Goal: Task Accomplishment & Management: Use online tool/utility

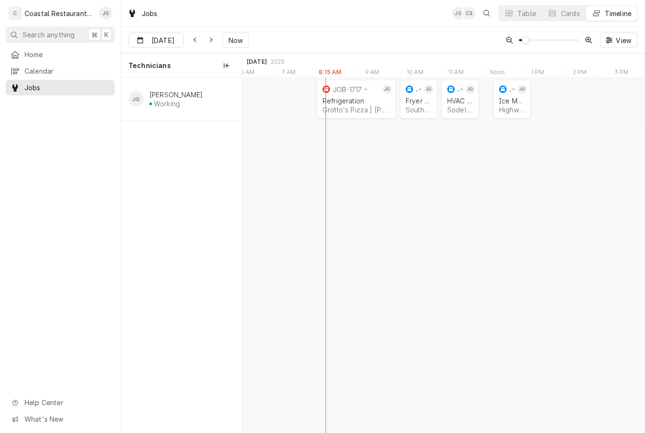
scroll to position [0, 8143]
click at [513, 102] on div "Ice Machine" at bounding box center [511, 101] width 26 height 8
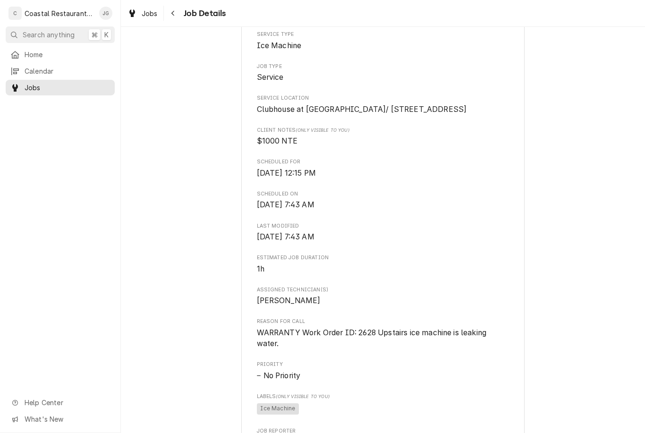
scroll to position [168, 0]
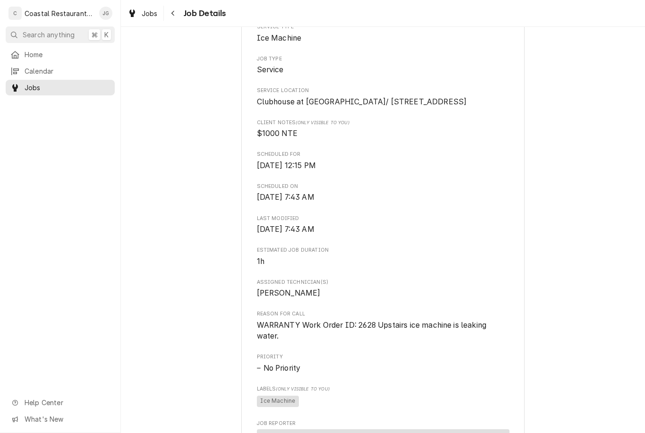
click at [57, 51] on span "Home" at bounding box center [67, 55] width 85 height 10
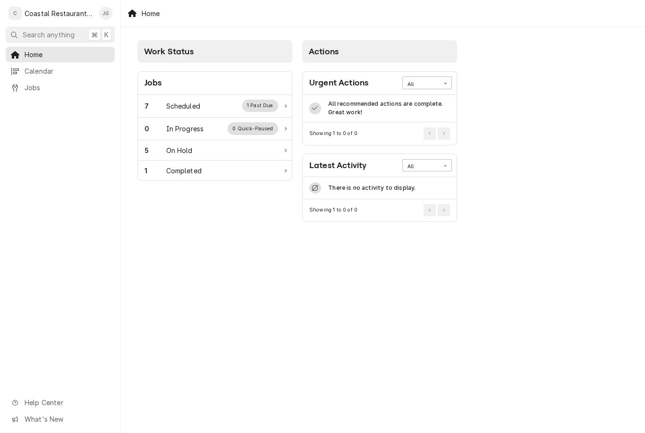
click at [203, 103] on div "7 Scheduled 1 Past Due" at bounding box center [211, 106] width 134 height 12
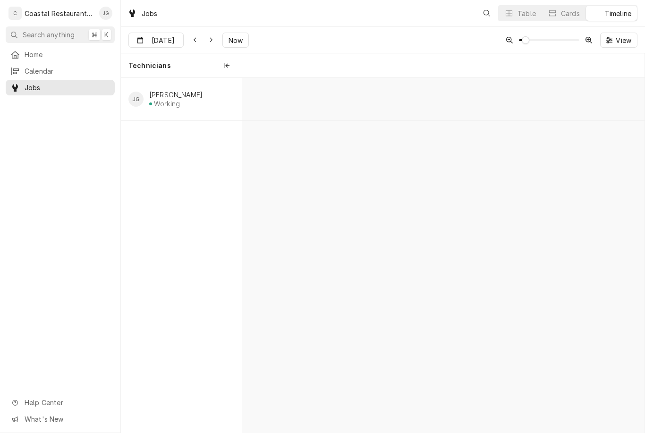
scroll to position [0, 7966]
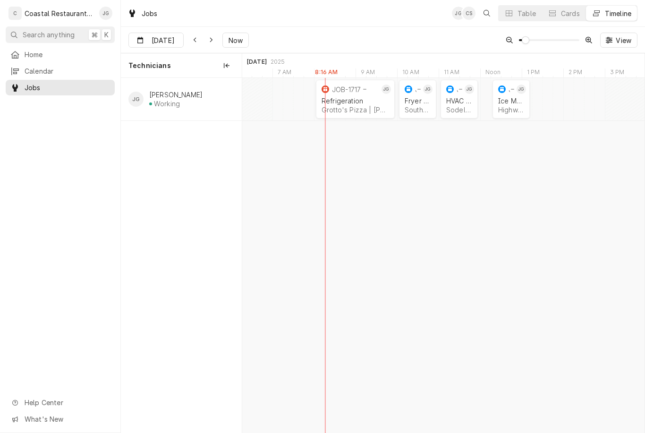
click at [349, 94] on div "JOB-1717" at bounding box center [349, 89] width 59 height 11
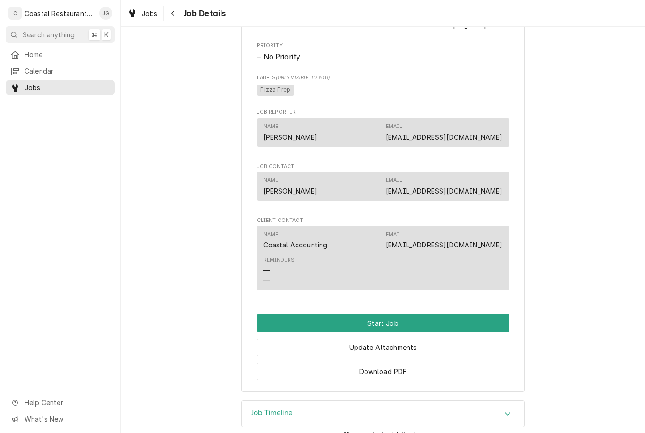
scroll to position [485, 0]
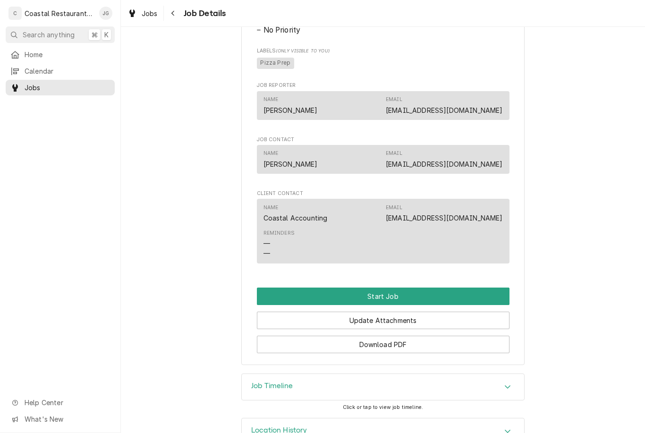
click at [407, 296] on button "Start Job" at bounding box center [383, 295] width 253 height 17
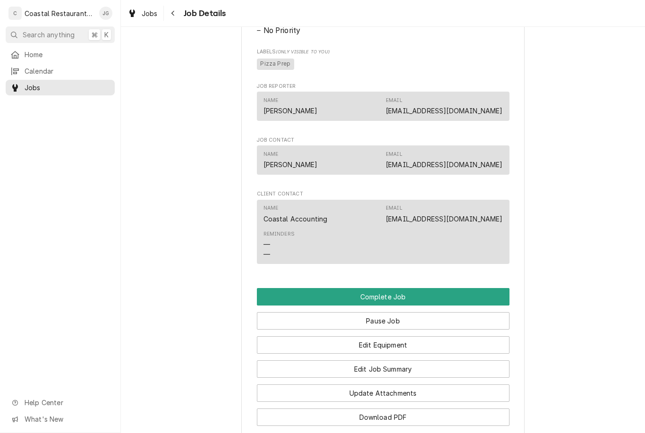
scroll to position [524, 0]
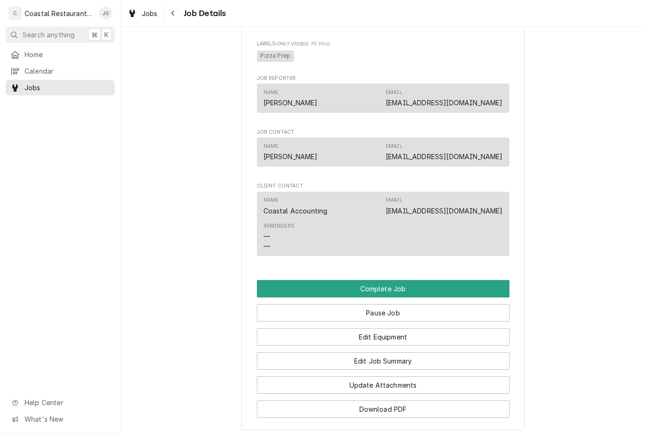
click at [410, 321] on button "Pause Job" at bounding box center [383, 312] width 253 height 17
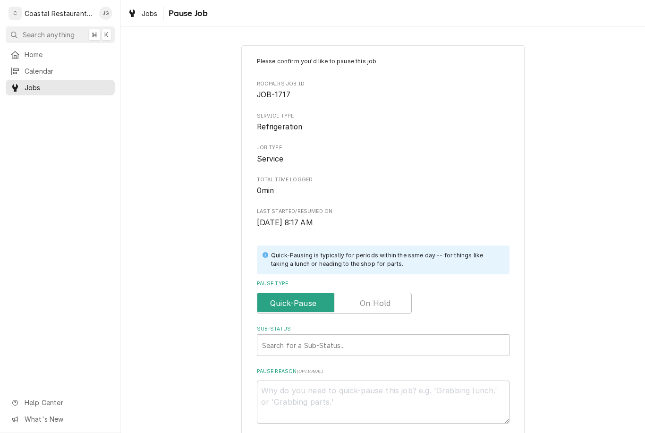
click at [392, 302] on input "Pause Type" at bounding box center [334, 303] width 146 height 21
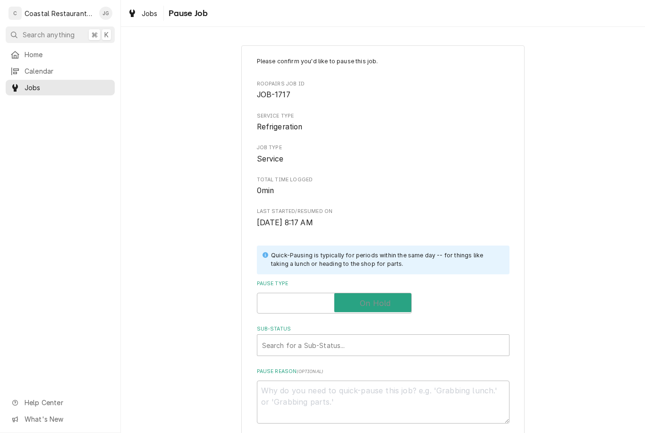
checkbox input "true"
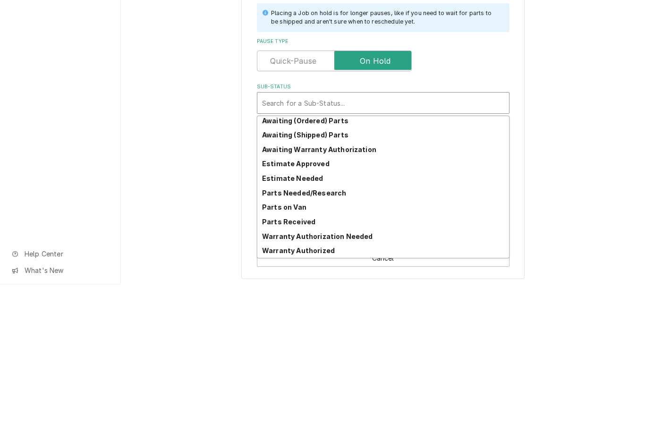
scroll to position [46, 0]
click at [341, 334] on div "Parts Needed/Research" at bounding box center [383, 341] width 252 height 15
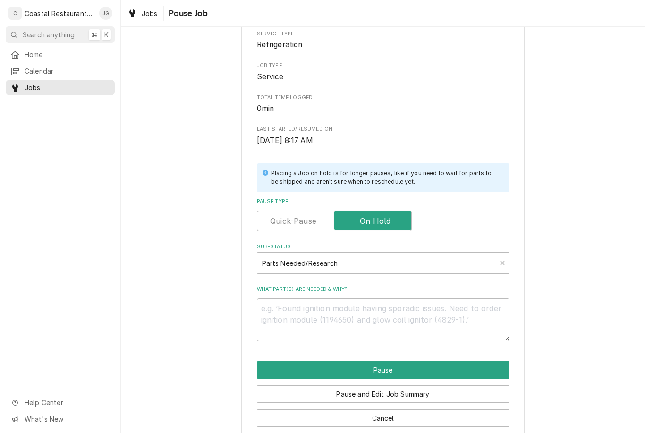
click at [413, 370] on button "Pause" at bounding box center [383, 369] width 253 height 17
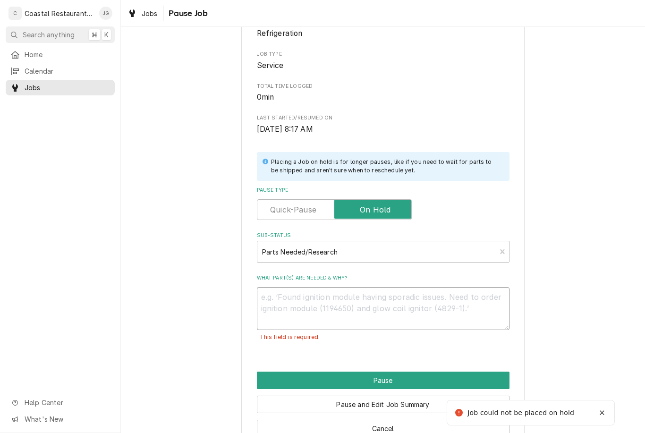
click at [365, 302] on textarea "What part(s) are needed & why?" at bounding box center [383, 308] width 253 height 43
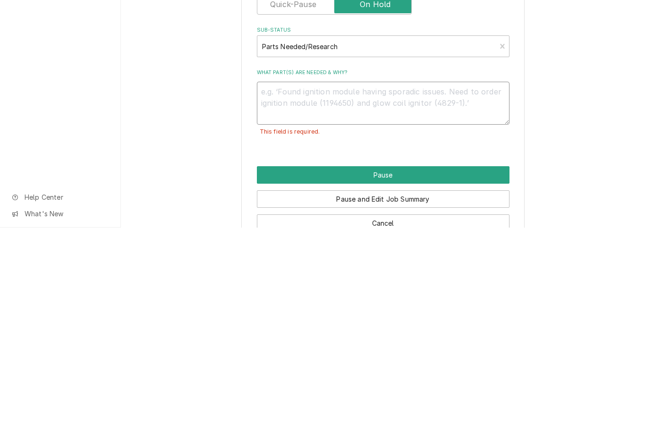
type textarea "x"
type textarea "C"
type textarea "x"
type textarea "Com"
type textarea "x"
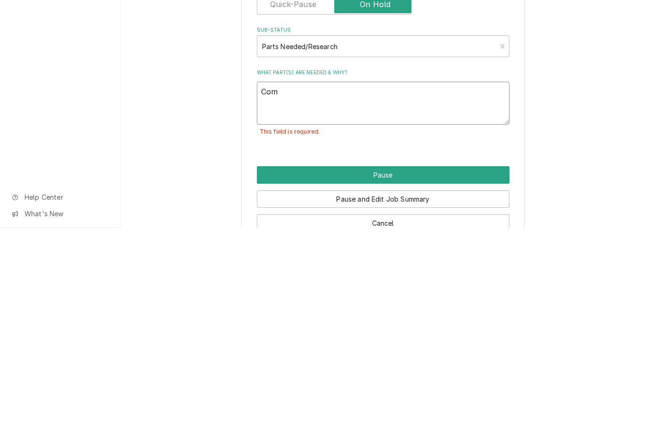
type textarea "Come"
type textarea "x"
type textarea "Come"
type textarea "x"
type textarea "Come B"
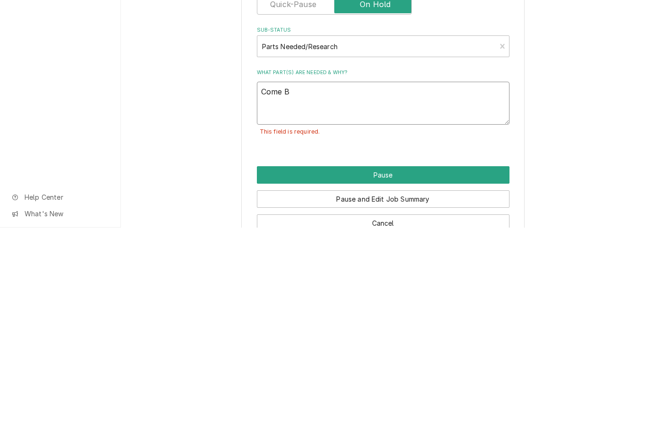
type textarea "x"
type textarea "Come Ba"
type textarea "x"
type textarea "Come Bac"
type textarea "x"
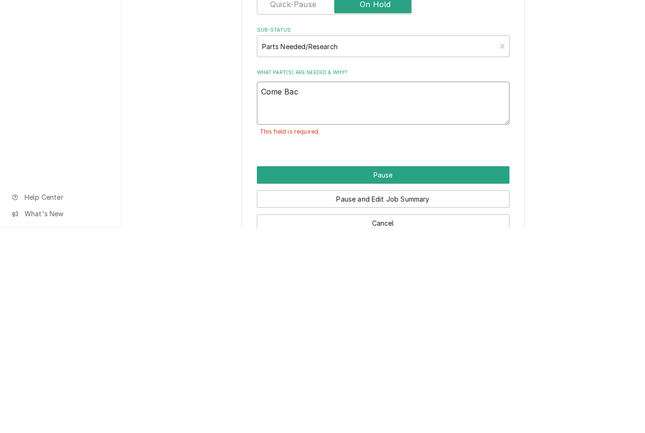
type textarea "Come Back"
type textarea "x"
type textarea "Come Back"
click at [393, 372] on button "Pause" at bounding box center [383, 380] width 253 height 17
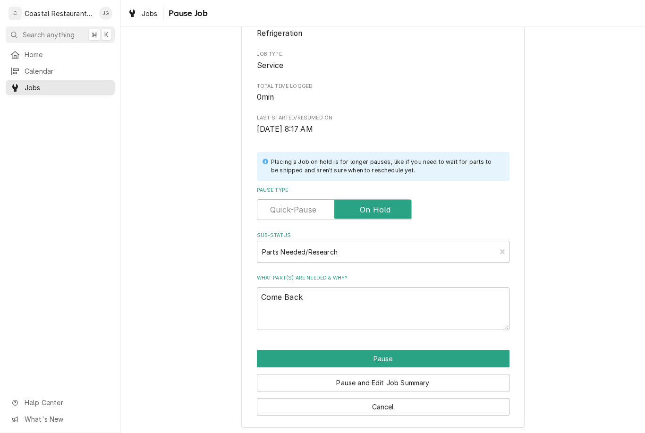
type textarea "x"
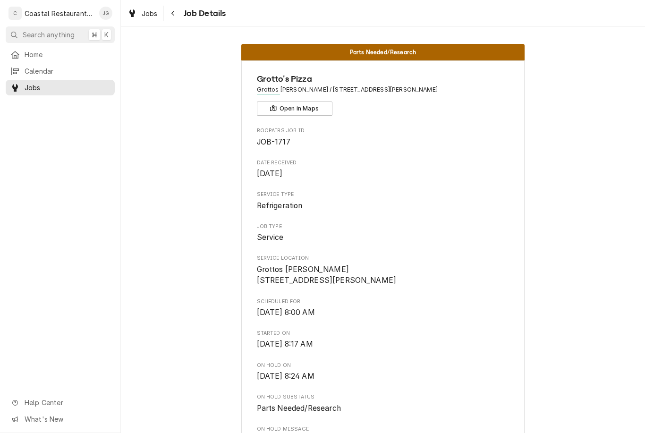
scroll to position [-2, 0]
click at [61, 53] on span "Home" at bounding box center [67, 55] width 85 height 10
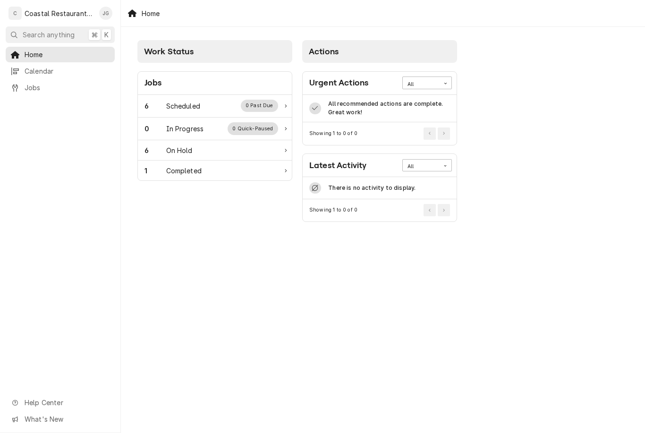
click at [200, 107] on div "Scheduled" at bounding box center [183, 106] width 34 height 10
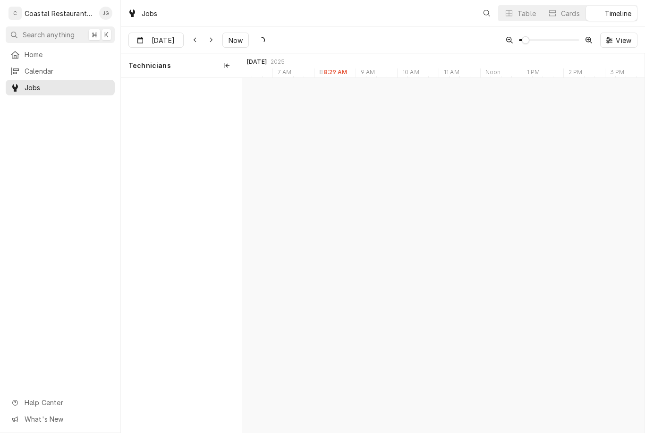
scroll to position [0, 7966]
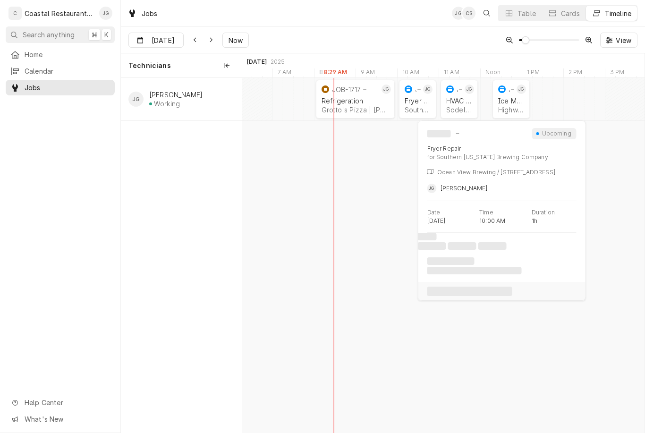
click at [416, 110] on div "Southern Delaware Brewing Company | Ocean View, 19970" at bounding box center [418, 110] width 26 height 8
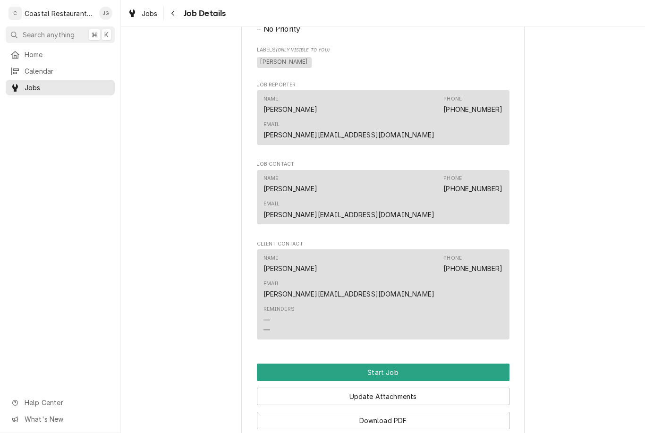
scroll to position [534, 0]
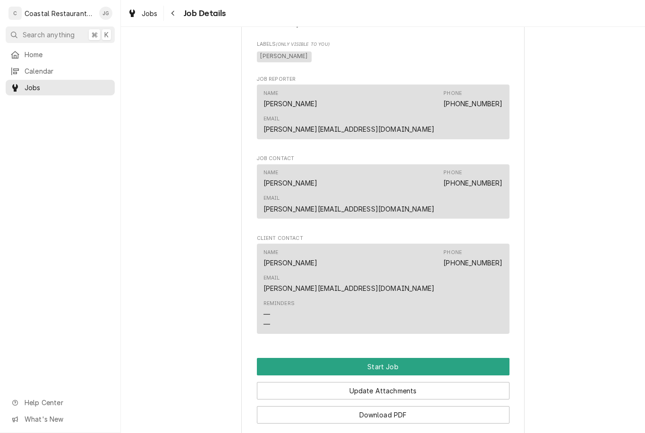
click at [399, 358] on button "Start Job" at bounding box center [383, 366] width 253 height 17
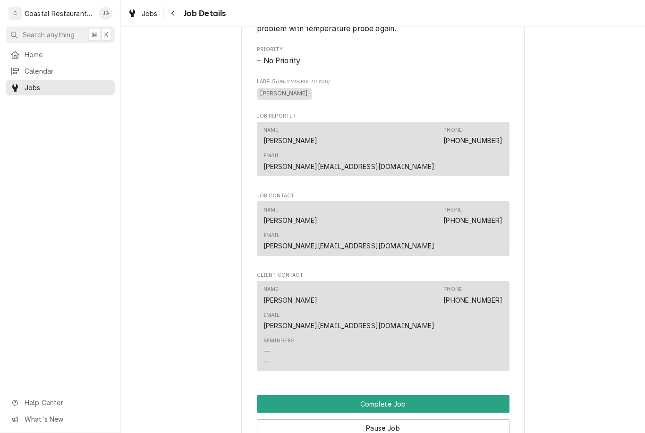
scroll to position [530, 0]
